Goal: Check status: Check status

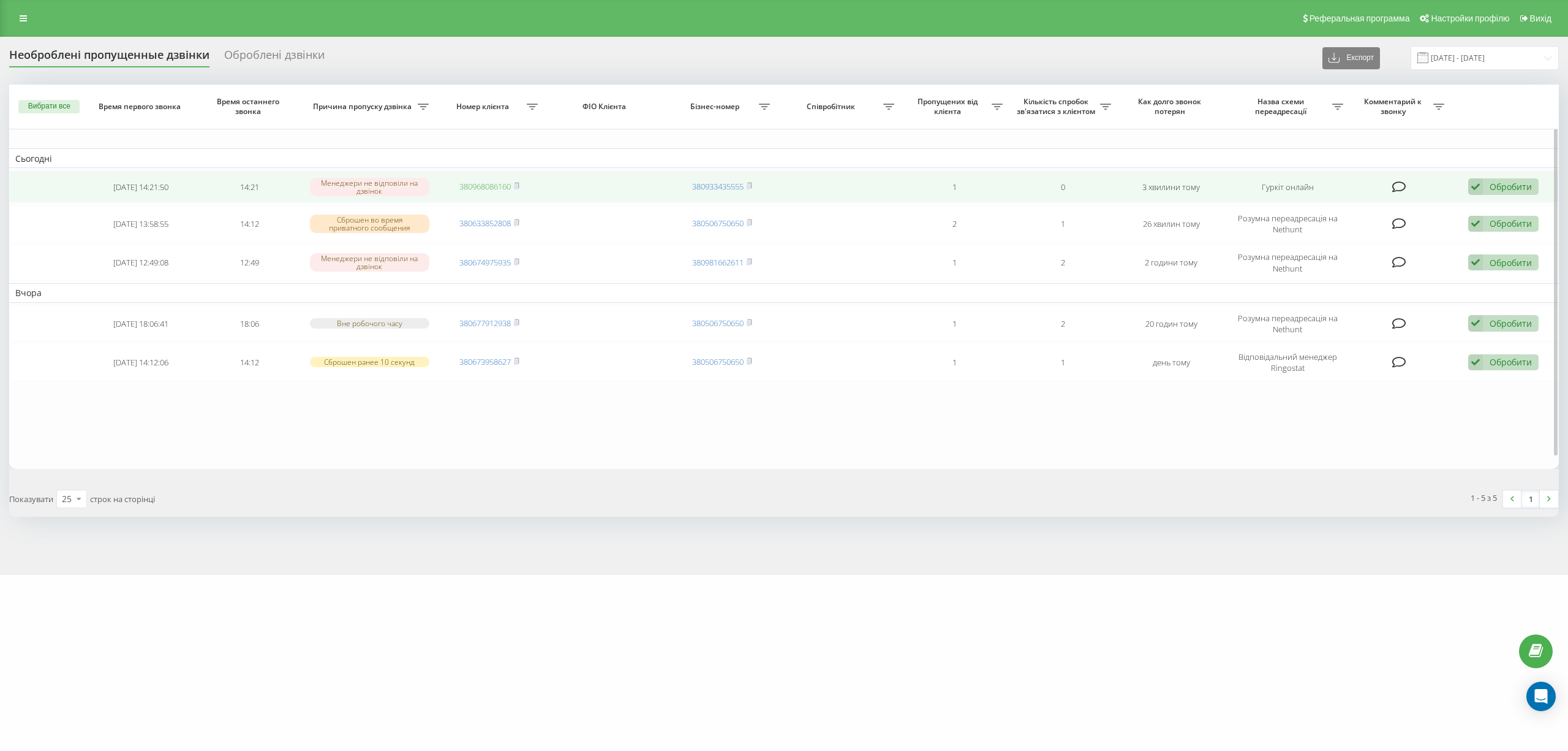
click at [515, 186] on rect at bounding box center [515, 186] width 4 height 6
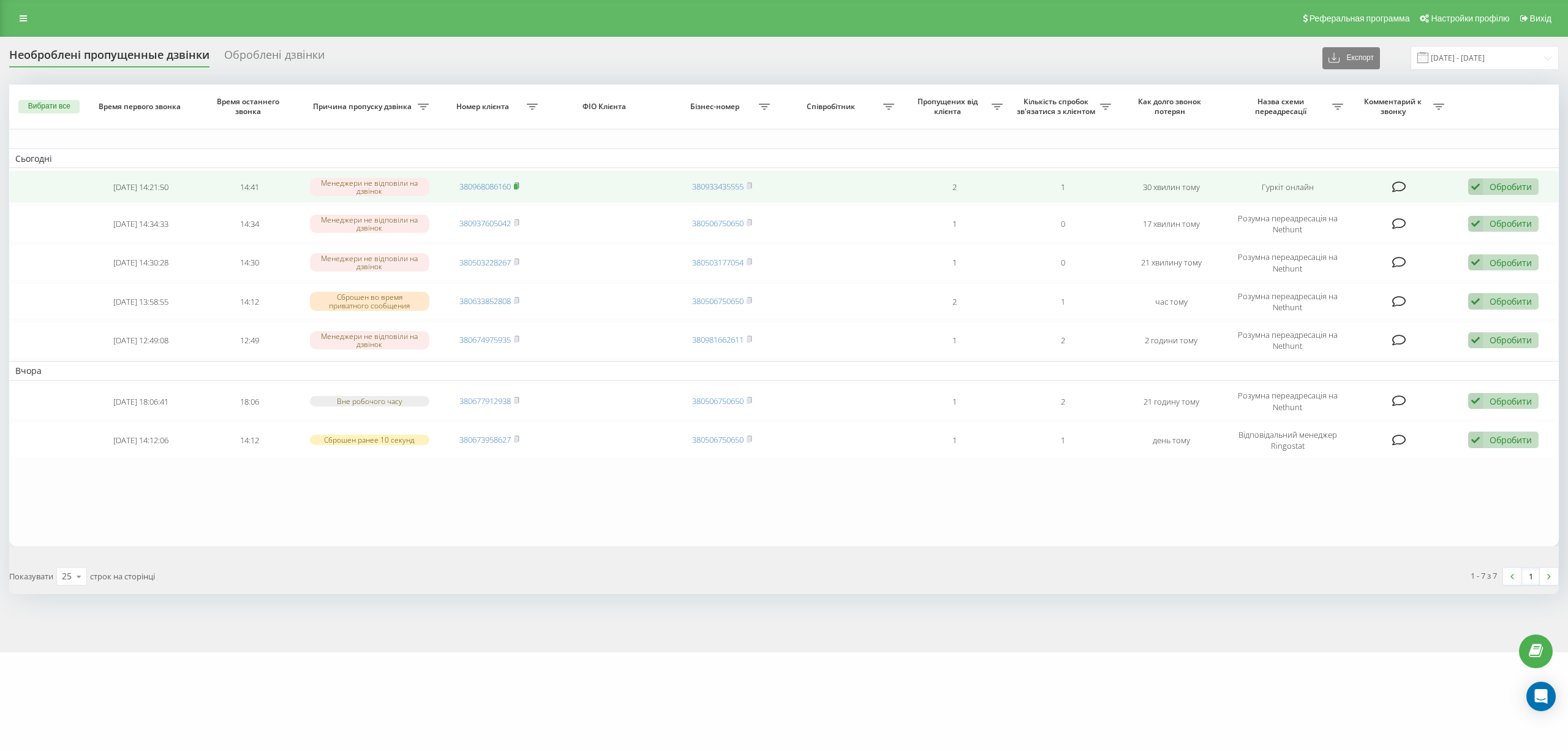
click at [519, 184] on icon at bounding box center [517, 185] width 4 height 6
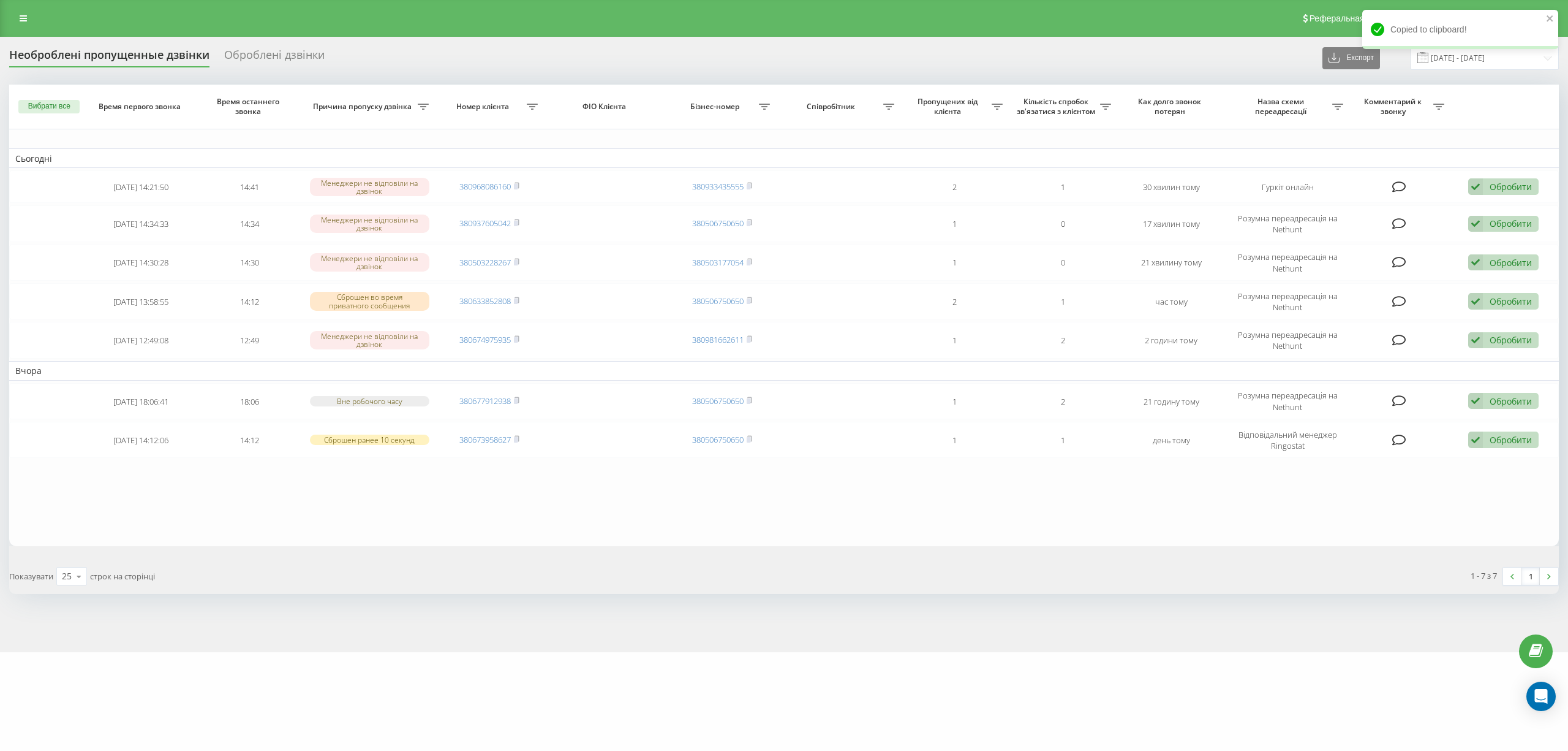
click at [772, 680] on div "motoblok.biz Проекти motoblok.biz Дашборд Центр звернень Журнал дзвінків Журнал…" at bounding box center [784, 375] width 1568 height 751
click at [196, 699] on div "motoblok.biz Проекти motoblok.biz Дашборд Центр звернень Журнал дзвінків Журнал…" at bounding box center [784, 375] width 1568 height 751
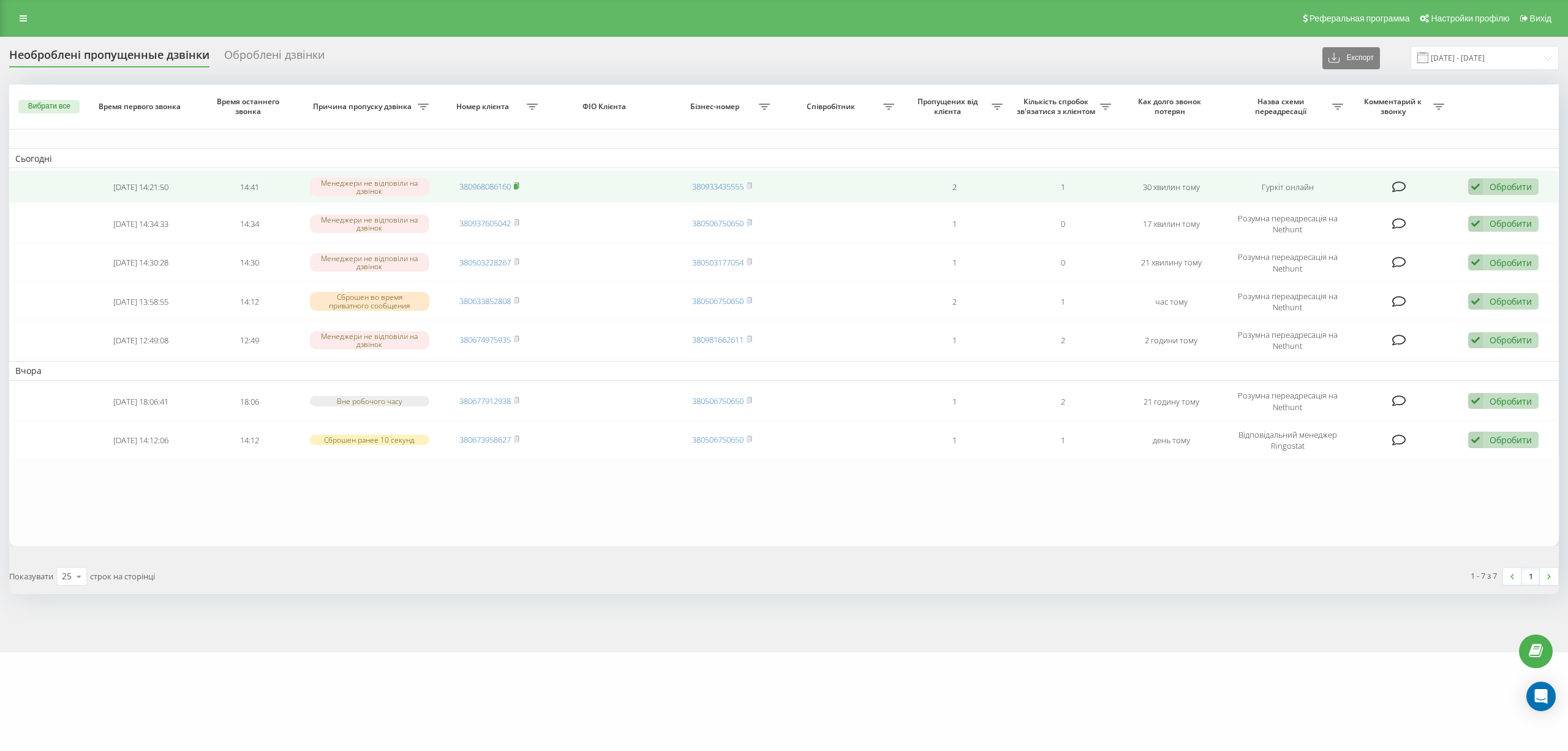
click at [518, 185] on rect at bounding box center [515, 186] width 4 height 6
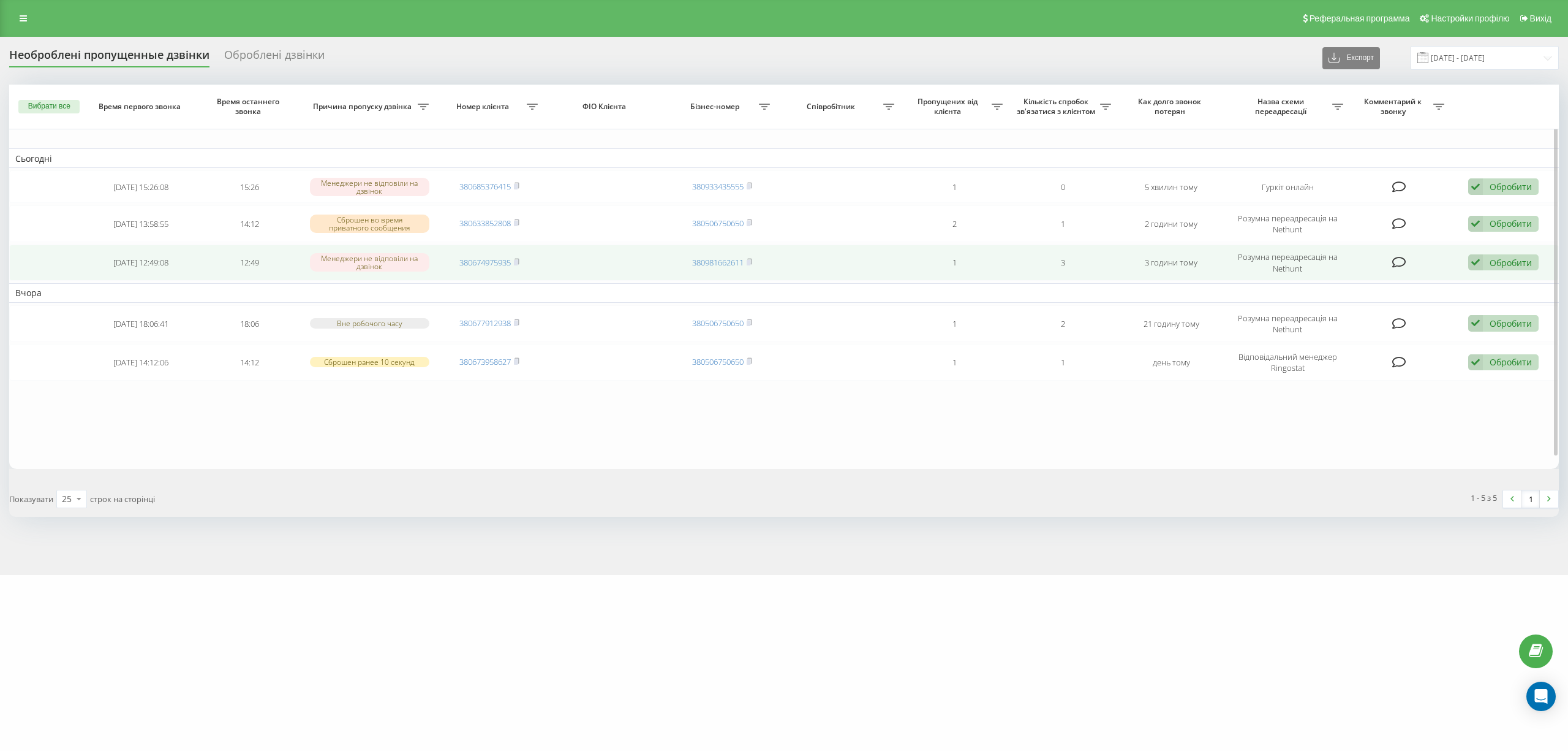
drag, startPoint x: 519, startPoint y: 185, endPoint x: 482, endPoint y: 243, distance: 68.8
click at [518, 185] on rect at bounding box center [515, 186] width 4 height 6
